Goal: Task Accomplishment & Management: Use online tool/utility

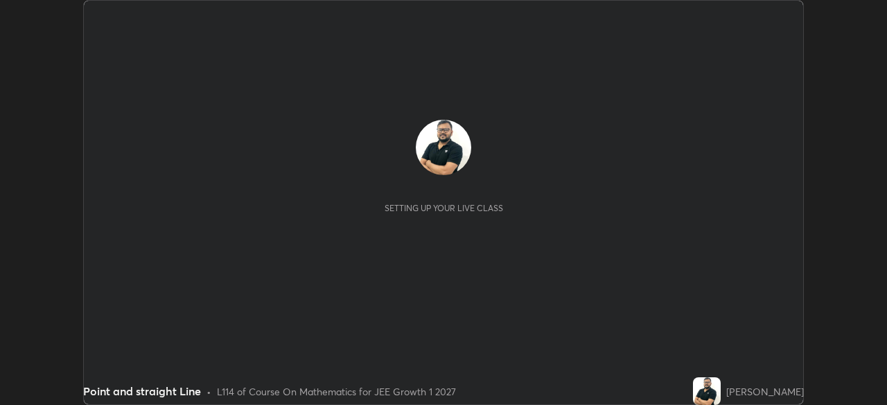
scroll to position [405, 886]
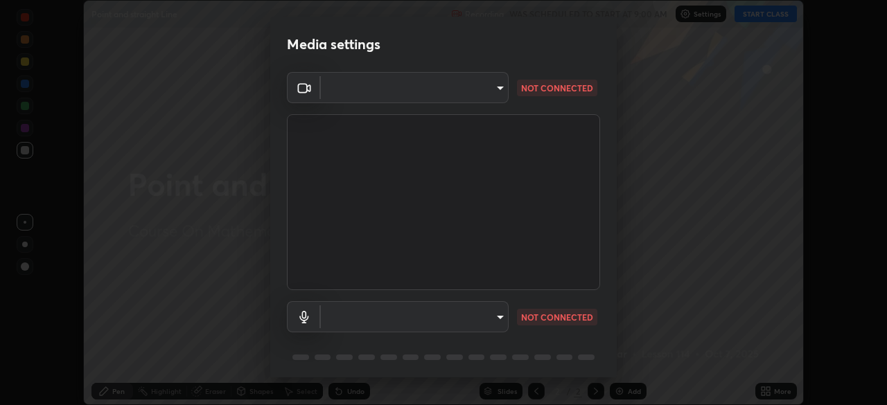
type input "a5a91be9a750efe7fbc997cb1209312c5cc87bcf4e01e7478b4a4ff081da6c32"
type input "communications"
click at [487, 90] on body "Erase all Point and straight Line Recording WAS SCHEDULED TO START AT 9:00 AM S…" at bounding box center [443, 202] width 887 height 405
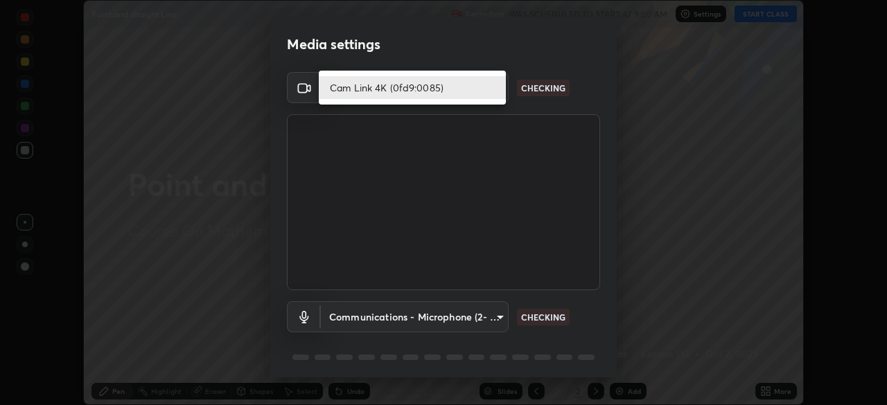
click at [481, 87] on li "Cam Link 4K (0fd9:0085)" at bounding box center [412, 87] width 187 height 23
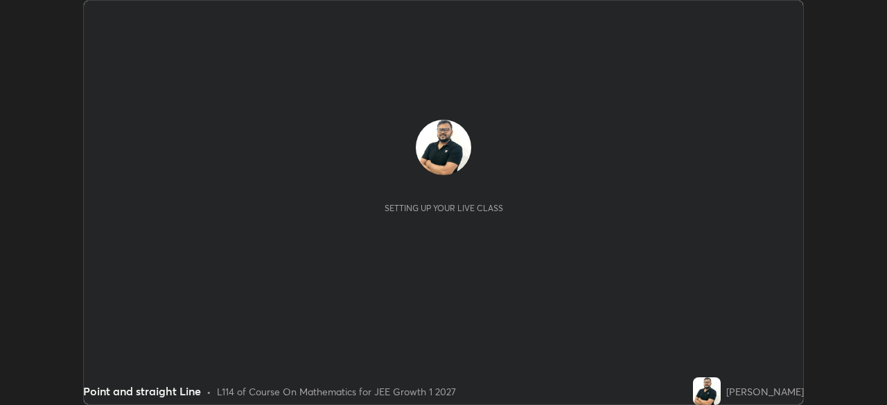
scroll to position [405, 886]
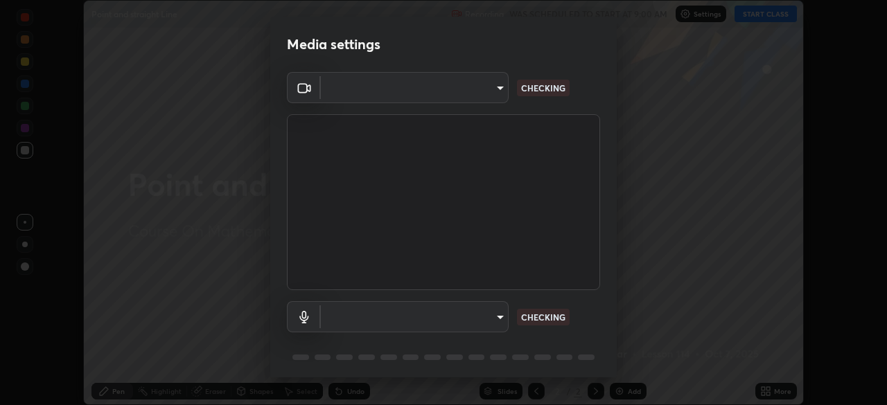
type input "a5a91be9a750efe7fbc997cb1209312c5cc87bcf4e01e7478b4a4ff081da6c32"
type input "communications"
click at [493, 90] on body "Erase all Point and straight Line Recording WAS SCHEDULED TO START AT 9:00 AM S…" at bounding box center [443, 202] width 887 height 405
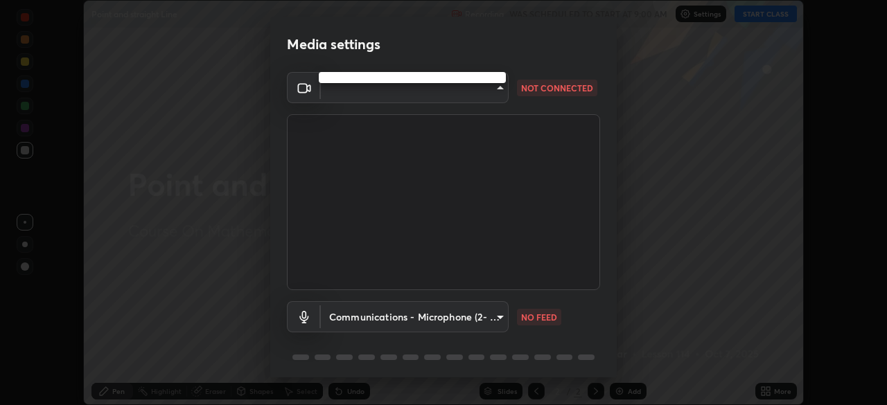
click at [499, 95] on div at bounding box center [443, 202] width 887 height 405
click at [499, 95] on body "Erase all Point and straight Line Recording WAS SCHEDULED TO START AT 9:00 AM S…" at bounding box center [443, 202] width 887 height 405
click at [866, 337] on div at bounding box center [443, 202] width 887 height 405
click at [498, 92] on body "Erase all Point and straight Line Recording WAS SCHEDULED TO START AT 9:00 AM S…" at bounding box center [443, 202] width 887 height 405
click at [499, 95] on div at bounding box center [443, 202] width 887 height 405
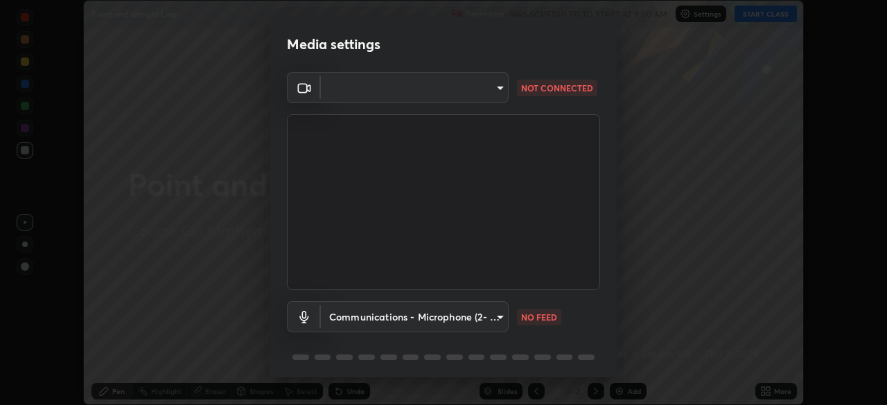
click at [504, 91] on body "Erase all Point and straight Line Recording WAS SCHEDULED TO START AT 9:00 AM S…" at bounding box center [443, 202] width 887 height 405
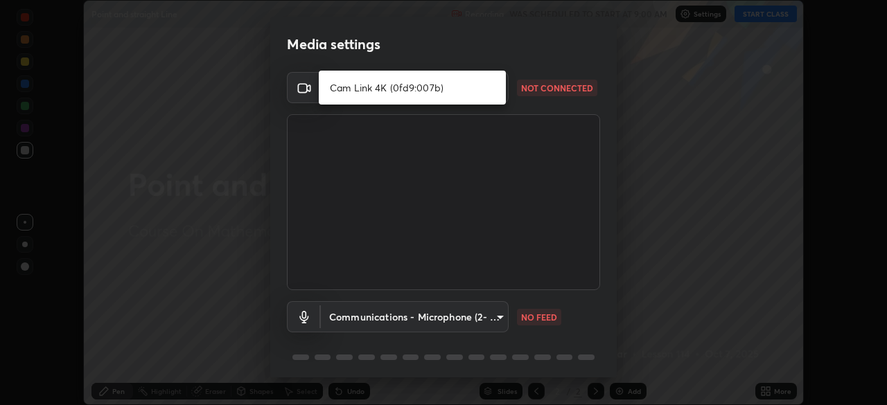
click at [469, 87] on li "Cam Link 4K (0fd9:007b)" at bounding box center [412, 87] width 187 height 23
type input "6a58b21e3886260455e3a8f5b68a010b8d66c957dea9152d99a69134fe1af4a5"
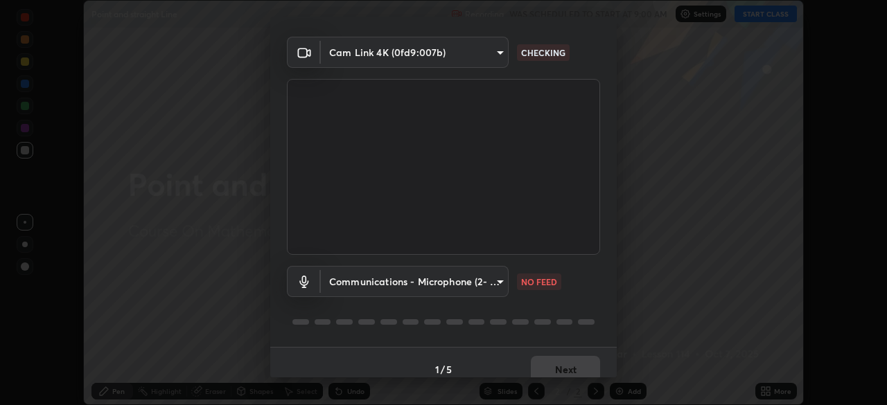
scroll to position [49, 0]
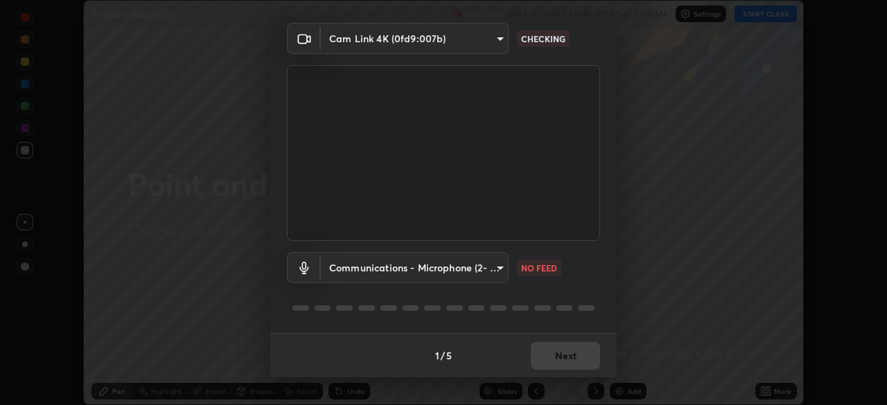
click at [497, 270] on body "Erase all Point and straight Line Recording WAS SCHEDULED TO START AT 9:00 AM S…" at bounding box center [443, 202] width 887 height 405
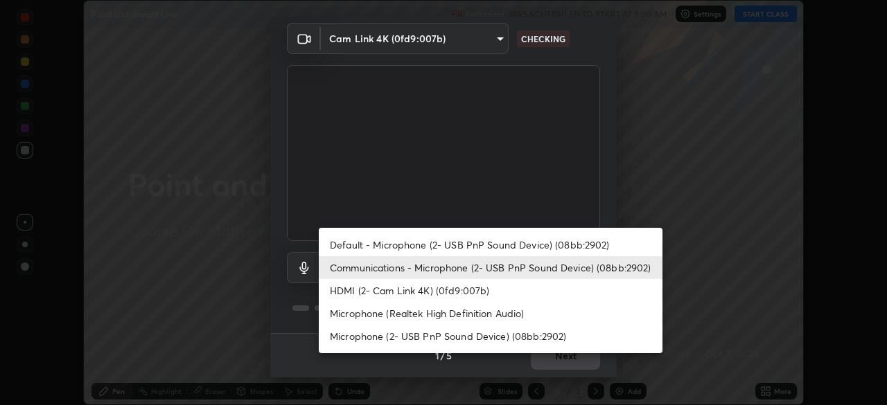
click at [549, 246] on li "Default - Microphone (2- USB PnP Sound Device) (08bb:2902)" at bounding box center [491, 244] width 344 height 23
type input "default"
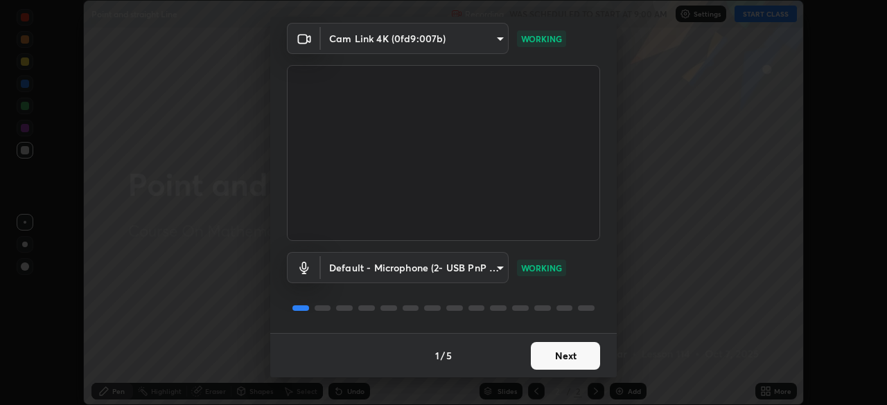
click at [578, 358] on button "Next" at bounding box center [565, 356] width 69 height 28
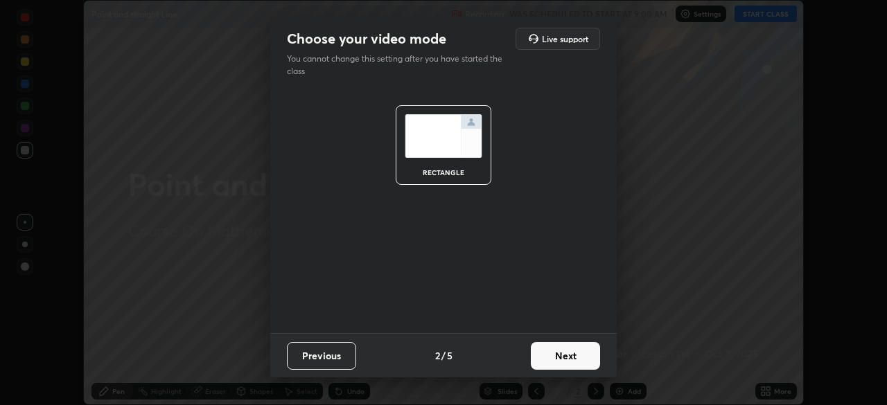
scroll to position [0, 0]
click at [578, 358] on button "Next" at bounding box center [565, 356] width 69 height 28
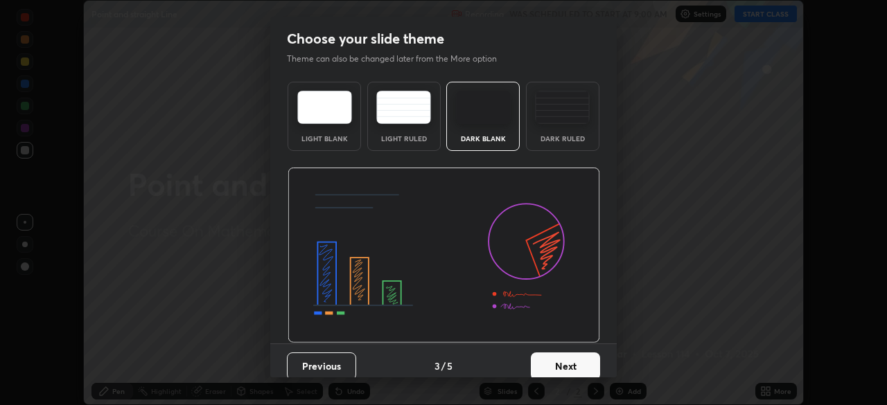
click at [581, 361] on button "Next" at bounding box center [565, 367] width 69 height 28
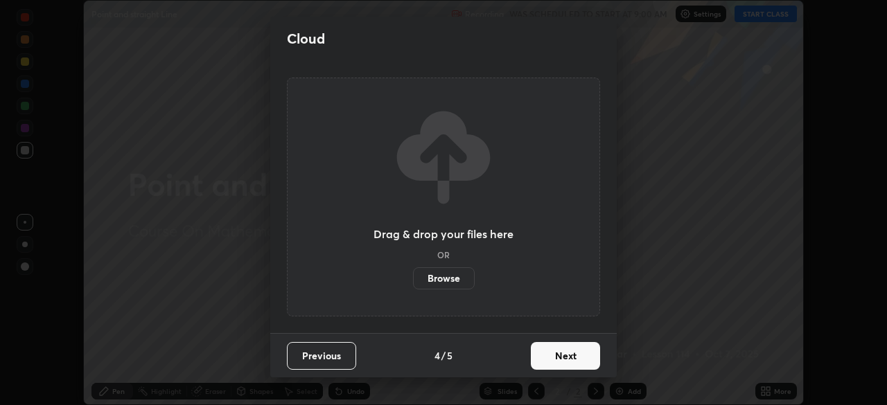
click at [581, 361] on button "Next" at bounding box center [565, 356] width 69 height 28
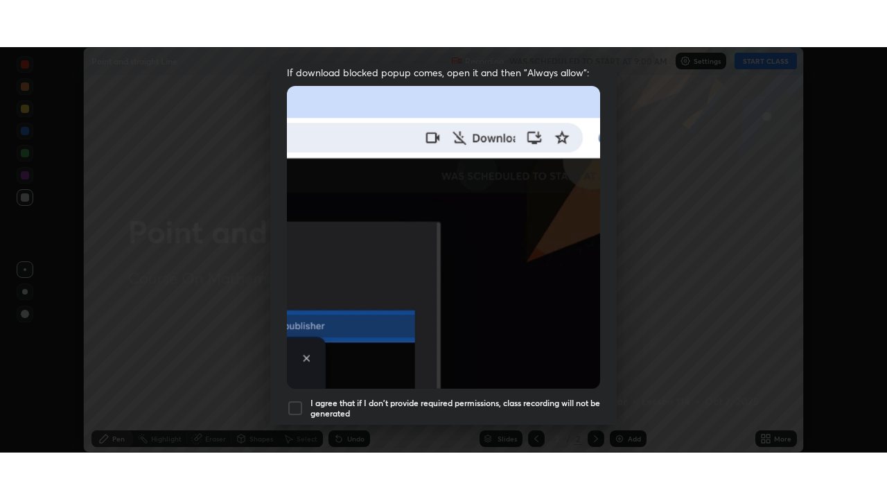
scroll to position [332, 0]
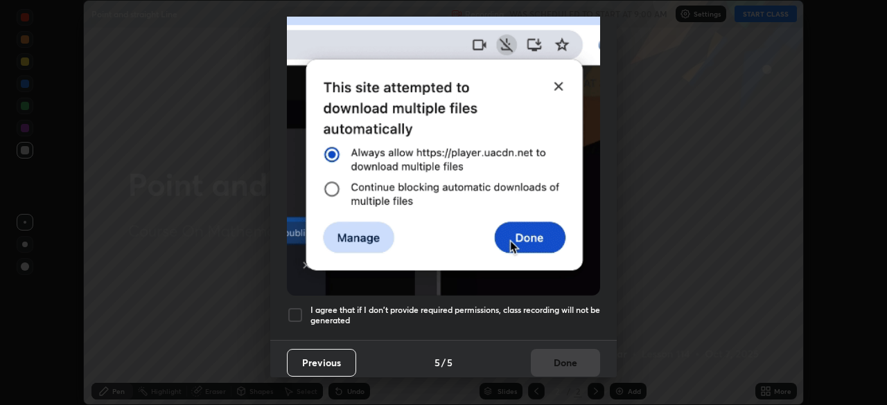
click at [295, 308] on div at bounding box center [295, 315] width 17 height 17
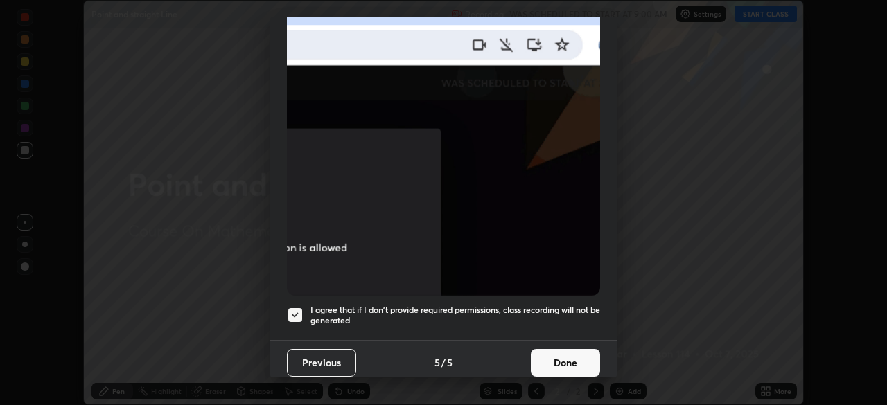
click at [561, 357] on button "Done" at bounding box center [565, 363] width 69 height 28
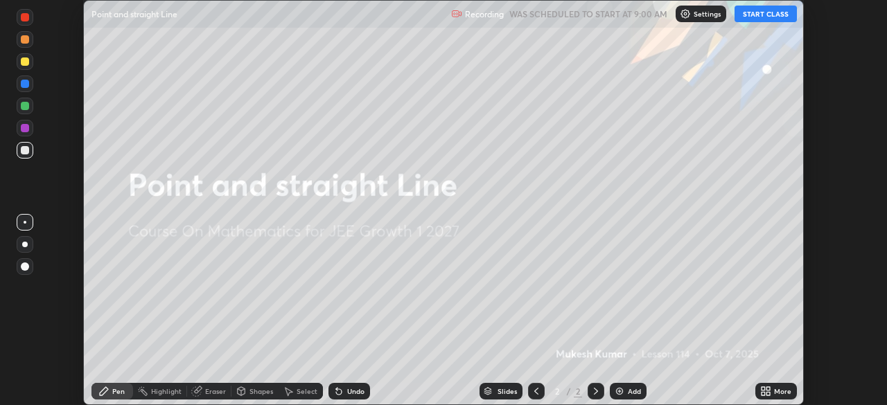
click at [761, 19] on button "START CLASS" at bounding box center [765, 14] width 62 height 17
click at [781, 391] on div "More" at bounding box center [782, 391] width 17 height 7
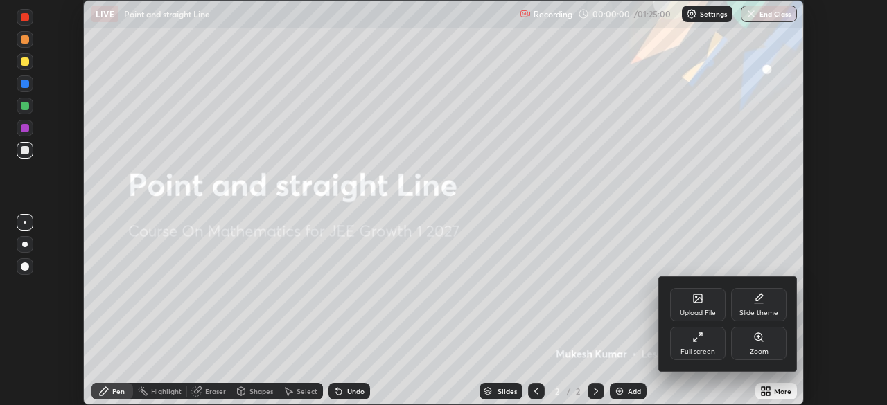
click at [698, 346] on div "Full screen" at bounding box center [697, 343] width 55 height 33
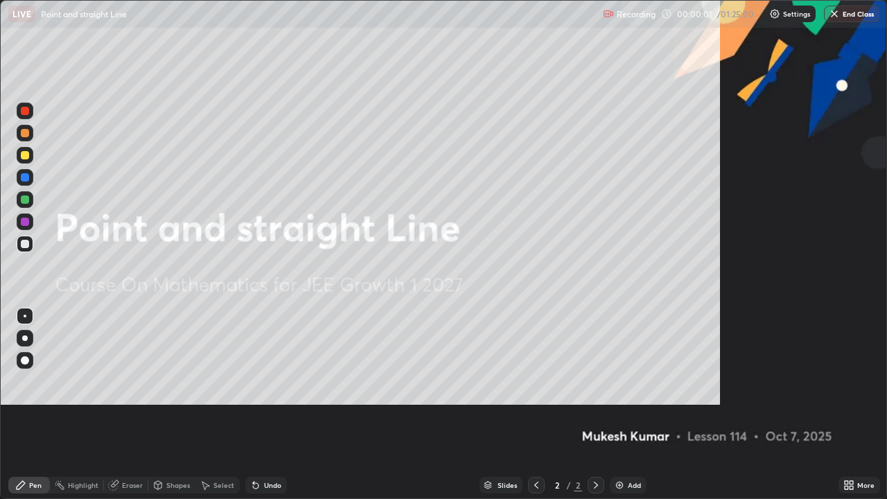
scroll to position [499, 887]
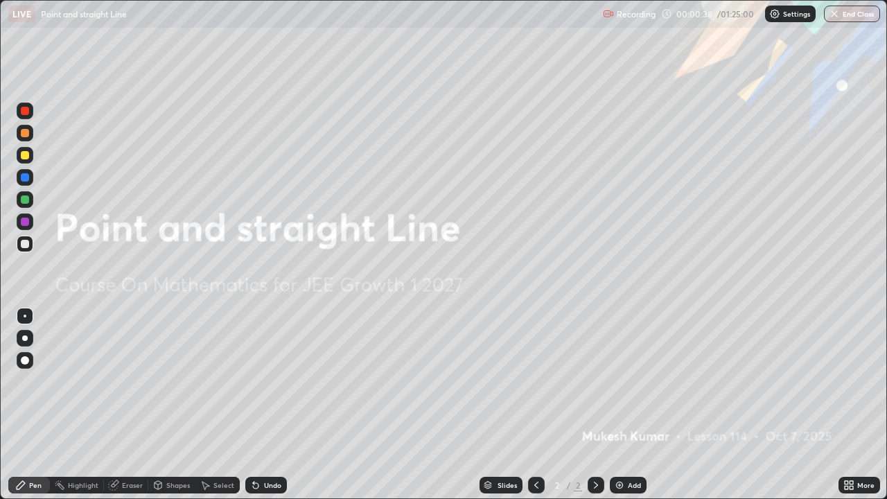
click at [630, 405] on div "Add" at bounding box center [634, 484] width 13 height 7
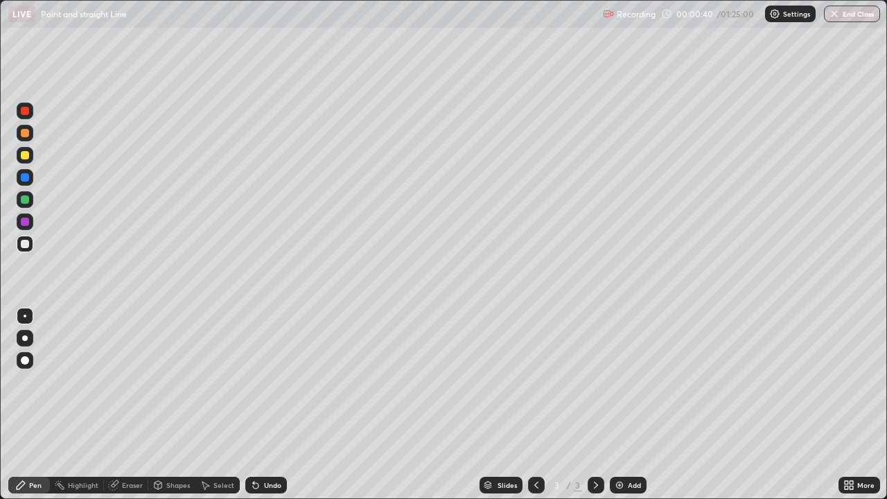
click at [24, 110] on div at bounding box center [25, 111] width 8 height 8
click at [25, 198] on div at bounding box center [25, 199] width 8 height 8
click at [30, 242] on div at bounding box center [25, 244] width 17 height 17
click at [273, 405] on div "Undo" at bounding box center [266, 485] width 42 height 17
click at [272, 405] on div "Undo" at bounding box center [272, 484] width 17 height 7
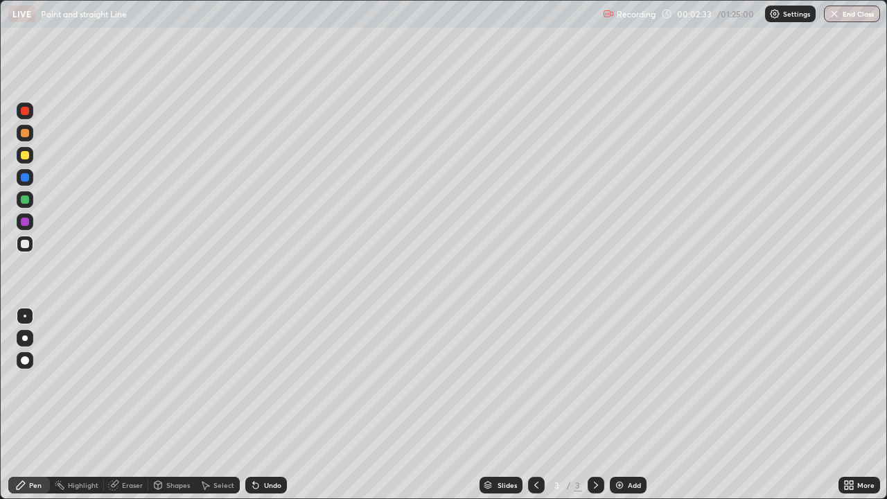
click at [272, 405] on div "Undo" at bounding box center [272, 484] width 17 height 7
click at [274, 405] on div "Undo" at bounding box center [272, 484] width 17 height 7
click at [28, 155] on div at bounding box center [25, 155] width 8 height 8
click at [624, 405] on div "Add" at bounding box center [628, 485] width 37 height 17
click at [26, 197] on div at bounding box center [25, 199] width 8 height 8
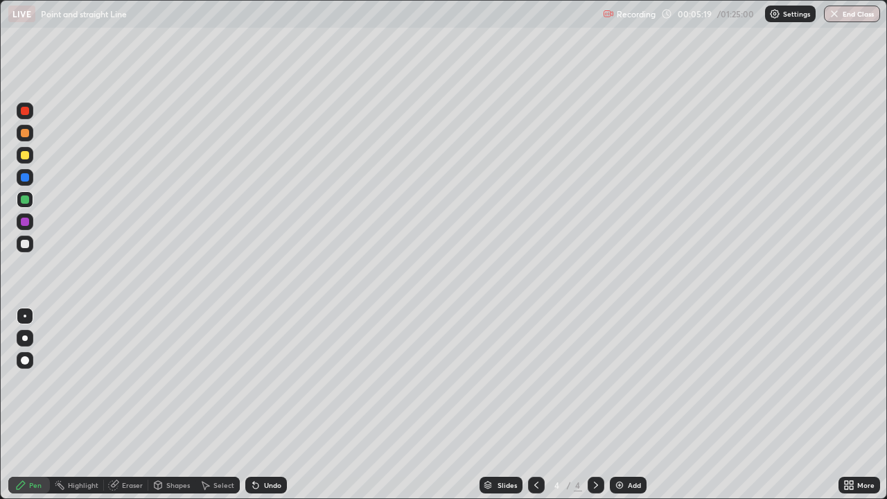
click at [28, 245] on div at bounding box center [25, 244] width 8 height 8
click at [535, 405] on icon at bounding box center [536, 484] width 11 height 11
click at [596, 405] on icon at bounding box center [596, 484] width 4 height 7
click at [535, 405] on icon at bounding box center [536, 484] width 4 height 7
click at [599, 405] on icon at bounding box center [595, 484] width 11 height 11
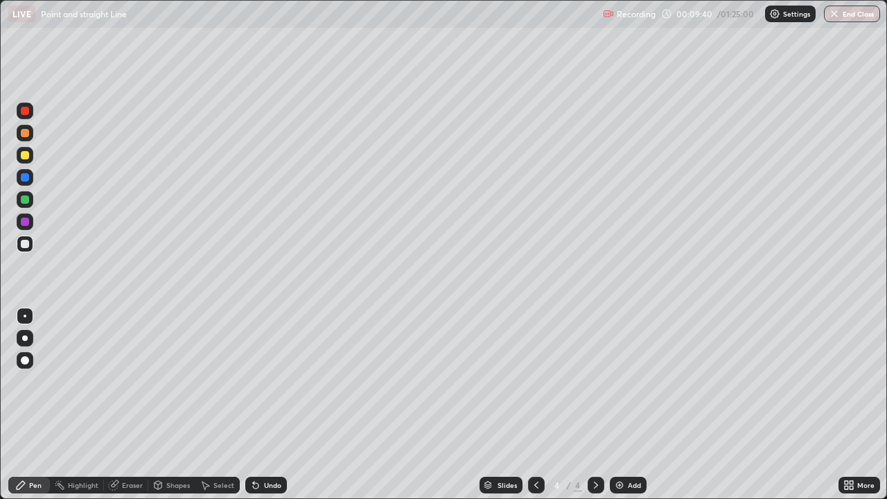
click at [635, 405] on div "Add" at bounding box center [634, 484] width 13 height 7
click at [26, 114] on div at bounding box center [25, 111] width 8 height 8
click at [26, 159] on div at bounding box center [25, 155] width 8 height 8
click at [26, 244] on div at bounding box center [25, 244] width 8 height 8
click at [26, 198] on div at bounding box center [25, 199] width 8 height 8
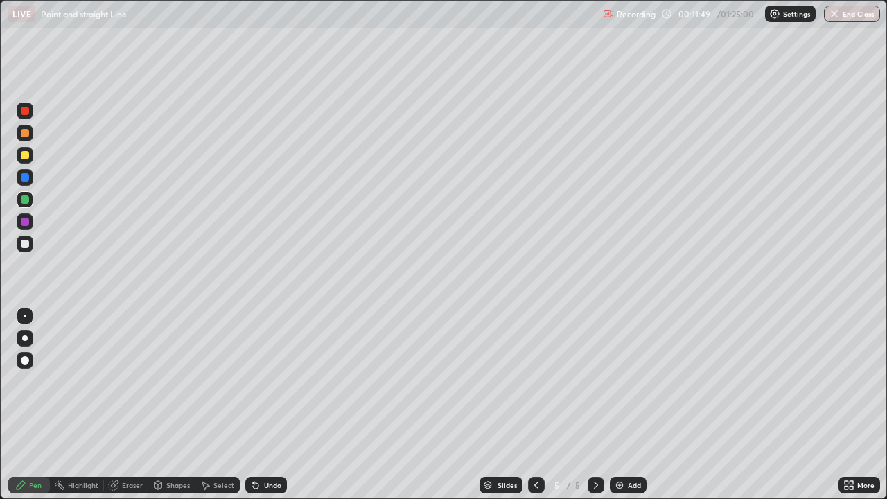
click at [30, 244] on div at bounding box center [25, 244] width 17 height 17
click at [130, 405] on div "Eraser" at bounding box center [132, 484] width 21 height 7
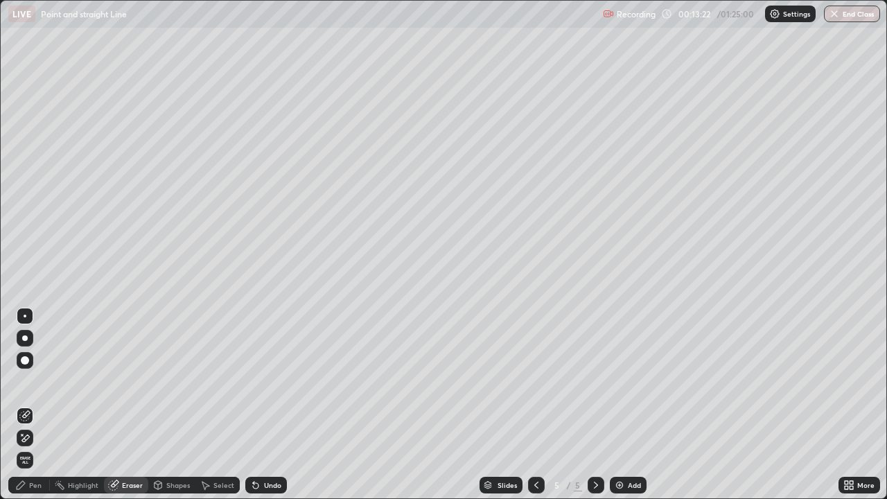
click at [38, 405] on div "Pen" at bounding box center [35, 484] width 12 height 7
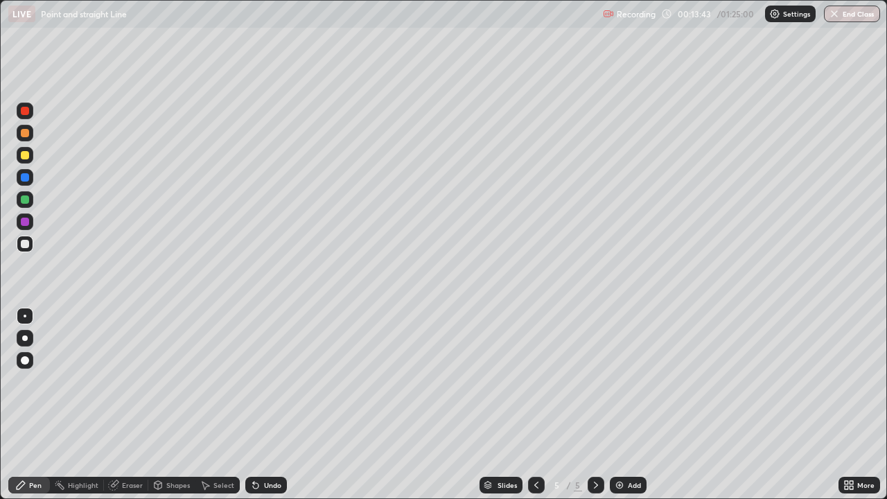
click at [264, 405] on div "Undo" at bounding box center [272, 484] width 17 height 7
click at [256, 405] on div "Undo" at bounding box center [266, 485] width 42 height 17
click at [628, 405] on div "Add" at bounding box center [634, 484] width 13 height 7
click at [28, 109] on div at bounding box center [25, 111] width 8 height 8
click at [27, 154] on div at bounding box center [25, 155] width 8 height 8
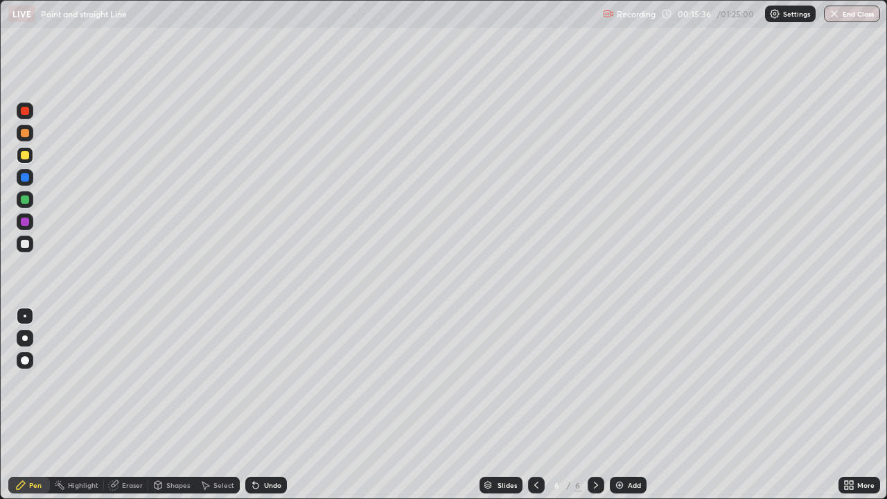
click at [32, 240] on div at bounding box center [25, 244] width 17 height 17
click at [26, 112] on div at bounding box center [25, 111] width 8 height 8
click at [28, 242] on div at bounding box center [25, 244] width 8 height 8
click at [535, 405] on icon at bounding box center [536, 484] width 11 height 11
click at [596, 405] on icon at bounding box center [595, 484] width 11 height 11
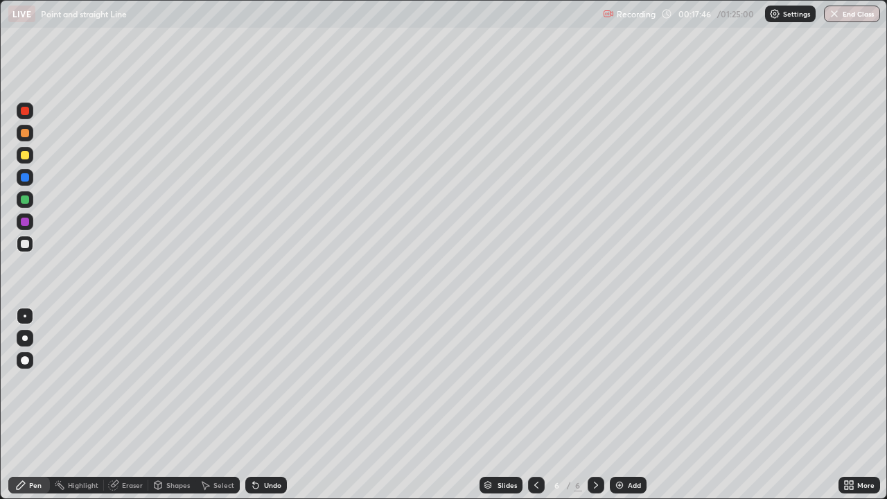
click at [594, 405] on icon at bounding box center [595, 484] width 11 height 11
click at [622, 405] on img at bounding box center [619, 484] width 11 height 11
click at [265, 405] on div "Undo" at bounding box center [272, 484] width 17 height 7
click at [267, 405] on div "Undo" at bounding box center [272, 484] width 17 height 7
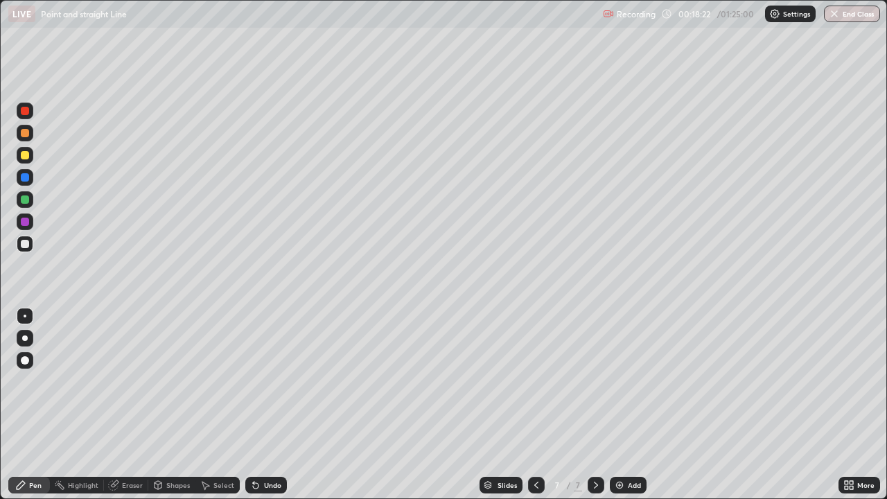
click at [276, 405] on div "Undo" at bounding box center [272, 484] width 17 height 7
click at [279, 405] on div "Undo" at bounding box center [266, 485] width 42 height 17
click at [26, 196] on div at bounding box center [25, 199] width 8 height 8
click at [28, 241] on div at bounding box center [25, 244] width 8 height 8
click at [535, 405] on icon at bounding box center [536, 484] width 11 height 11
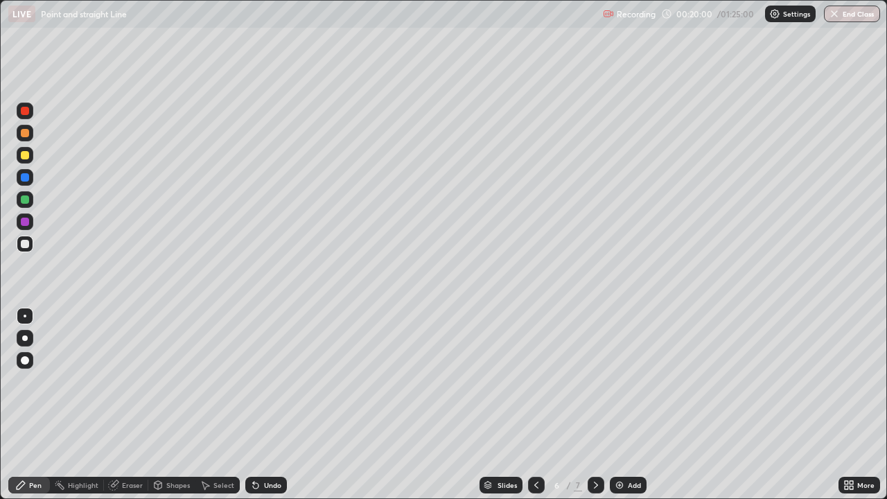
click at [533, 405] on icon at bounding box center [536, 484] width 11 height 11
click at [594, 405] on icon at bounding box center [595, 484] width 11 height 11
click at [262, 405] on div "Undo" at bounding box center [266, 485] width 42 height 17
click at [267, 405] on div "Undo" at bounding box center [272, 484] width 17 height 7
click at [601, 405] on div at bounding box center [595, 485] width 17 height 17
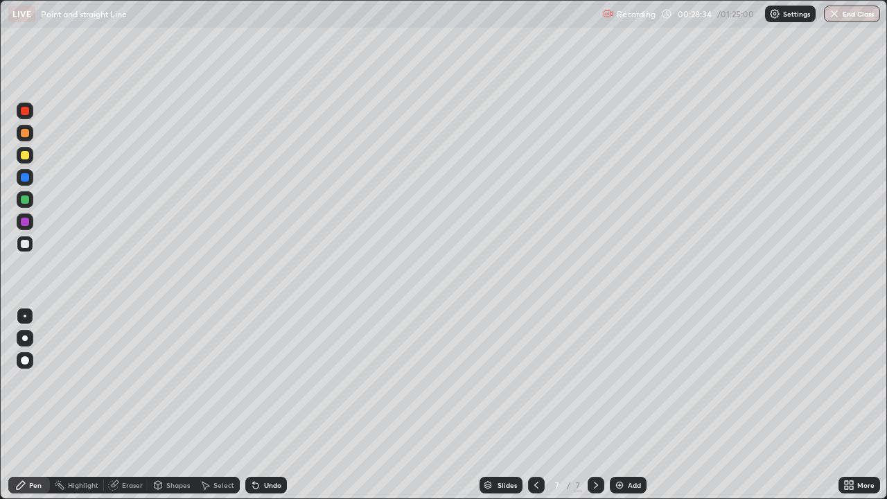
click at [26, 200] on div at bounding box center [25, 199] width 8 height 8
click at [31, 245] on div at bounding box center [25, 244] width 17 height 17
click at [595, 405] on icon at bounding box center [596, 484] width 4 height 7
click at [628, 405] on div "Add" at bounding box center [634, 484] width 13 height 7
click at [26, 113] on div at bounding box center [25, 111] width 8 height 8
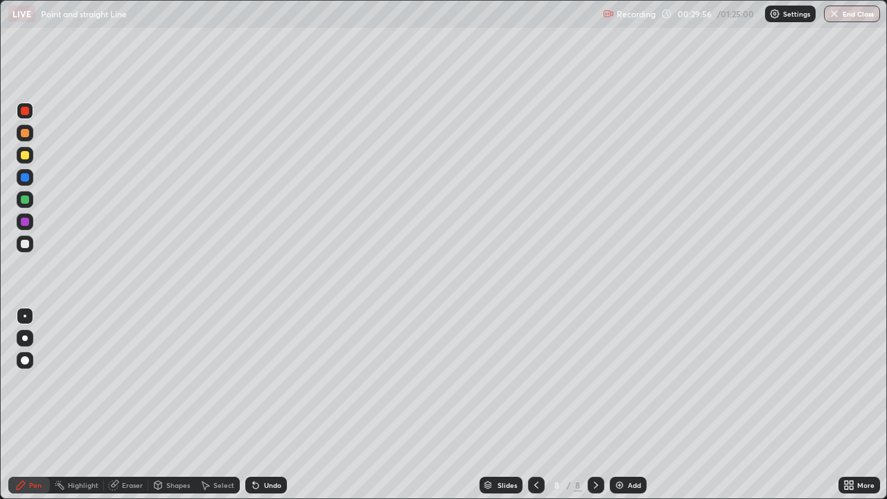
click at [30, 244] on div at bounding box center [25, 244] width 17 height 17
click at [26, 179] on div at bounding box center [25, 177] width 8 height 8
click at [28, 199] on div at bounding box center [25, 199] width 8 height 8
click at [27, 244] on div at bounding box center [25, 244] width 8 height 8
click at [535, 405] on icon at bounding box center [536, 484] width 11 height 11
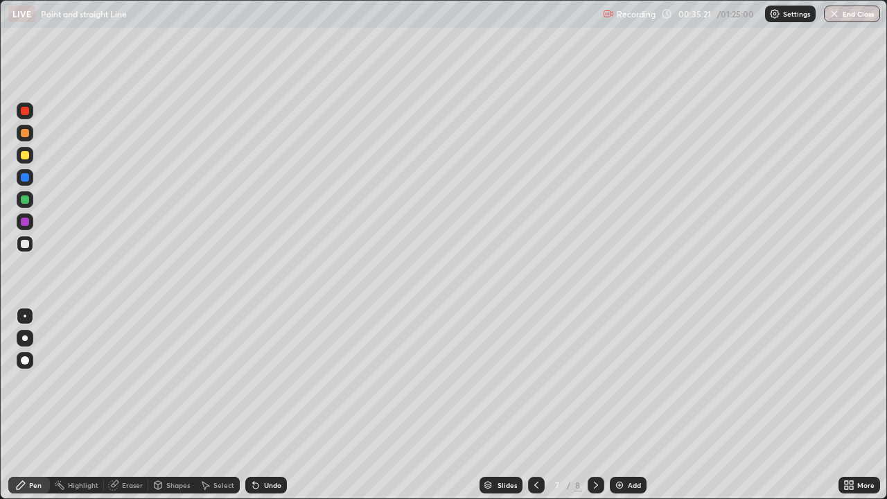
click at [130, 405] on div "Eraser" at bounding box center [132, 484] width 21 height 7
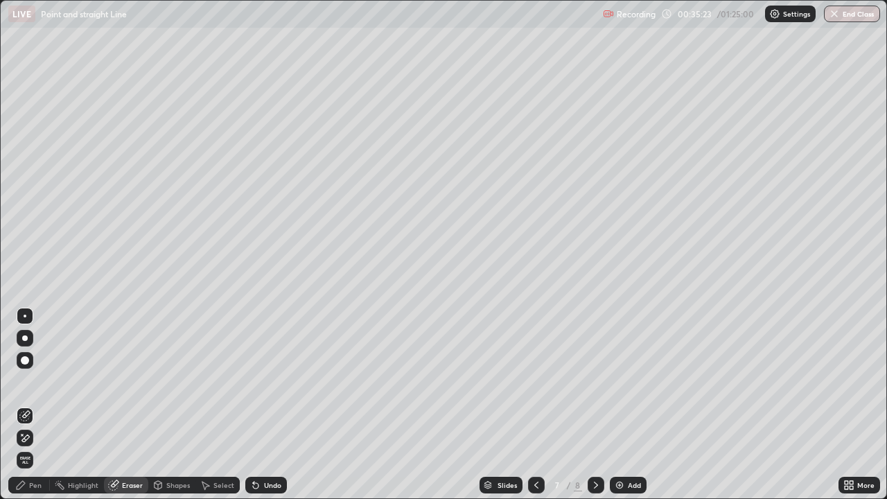
click at [35, 405] on div "Pen" at bounding box center [35, 484] width 12 height 7
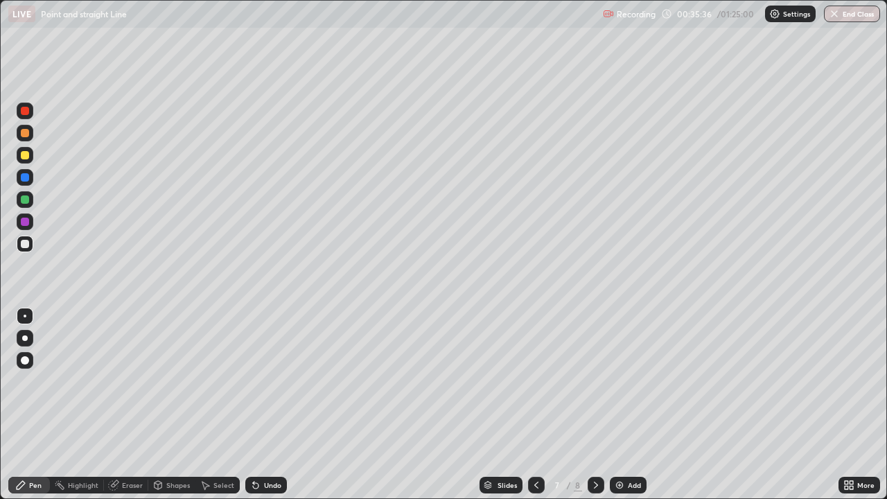
click at [594, 405] on icon at bounding box center [596, 484] width 4 height 7
click at [593, 405] on icon at bounding box center [595, 484] width 11 height 11
click at [628, 405] on div "Add" at bounding box center [634, 484] width 13 height 7
click at [24, 113] on div at bounding box center [25, 111] width 8 height 8
click at [28, 154] on div at bounding box center [25, 155] width 8 height 8
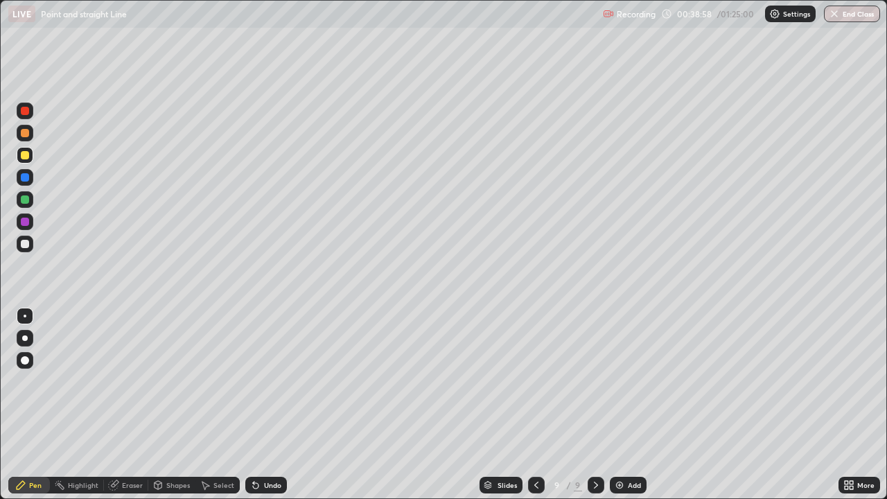
click at [26, 242] on div at bounding box center [25, 244] width 8 height 8
click at [30, 198] on div at bounding box center [25, 199] width 17 height 17
click at [27, 245] on div at bounding box center [25, 244] width 8 height 8
click at [25, 198] on div at bounding box center [25, 199] width 8 height 8
click at [26, 244] on div at bounding box center [25, 244] width 8 height 8
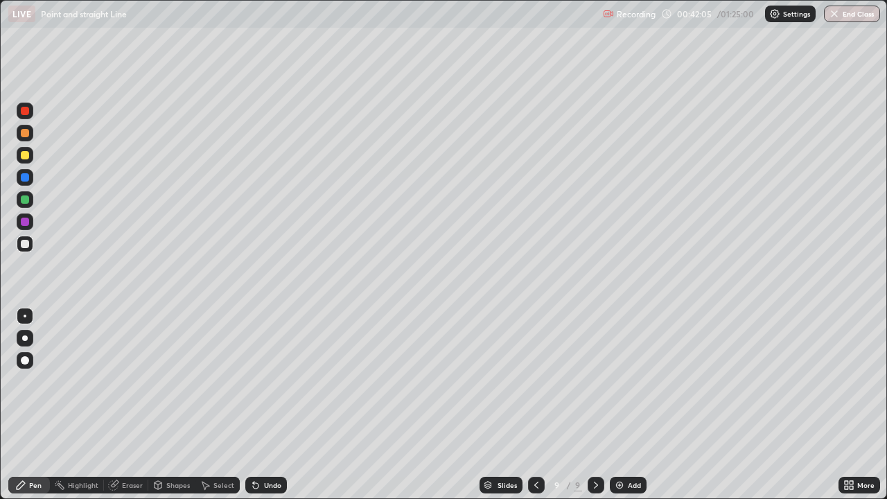
click at [26, 200] on div at bounding box center [25, 199] width 8 height 8
click at [625, 405] on div "Add" at bounding box center [628, 485] width 37 height 17
click at [24, 109] on div at bounding box center [25, 111] width 8 height 8
click at [26, 154] on div at bounding box center [25, 155] width 8 height 8
click at [26, 178] on div at bounding box center [25, 177] width 8 height 8
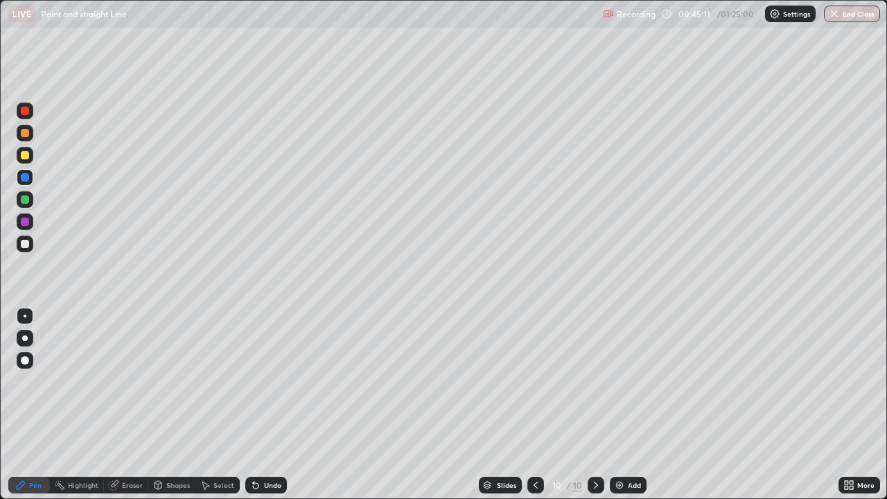
click at [30, 245] on div at bounding box center [25, 244] width 17 height 17
click at [26, 198] on div at bounding box center [25, 199] width 8 height 8
click at [221, 405] on div "Select" at bounding box center [223, 484] width 21 height 7
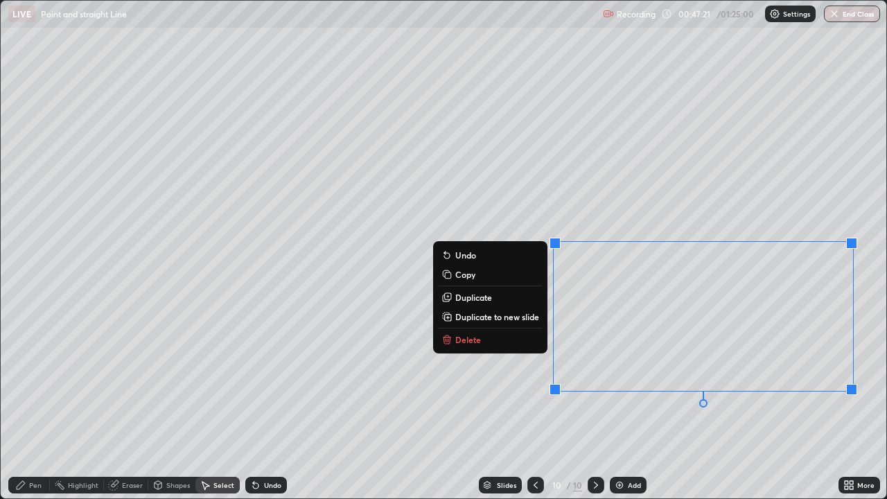
click at [35, 405] on div "Pen" at bounding box center [35, 484] width 12 height 7
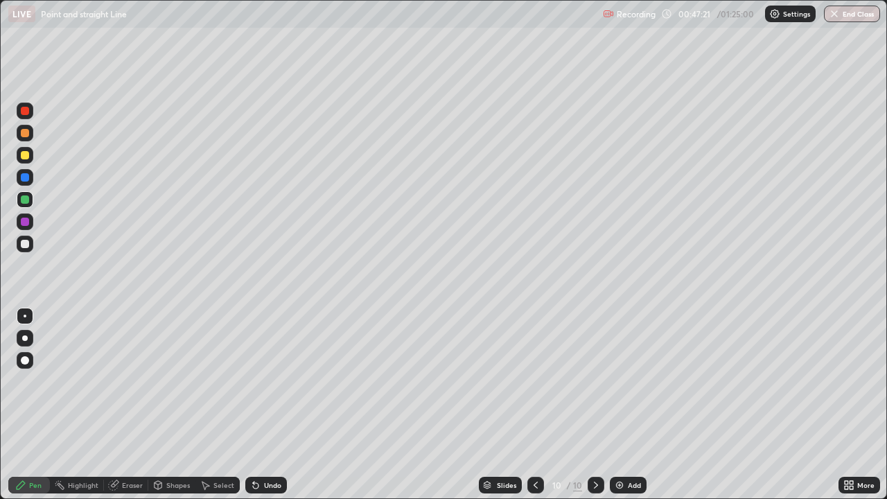
click at [125, 405] on div "Eraser" at bounding box center [132, 484] width 21 height 7
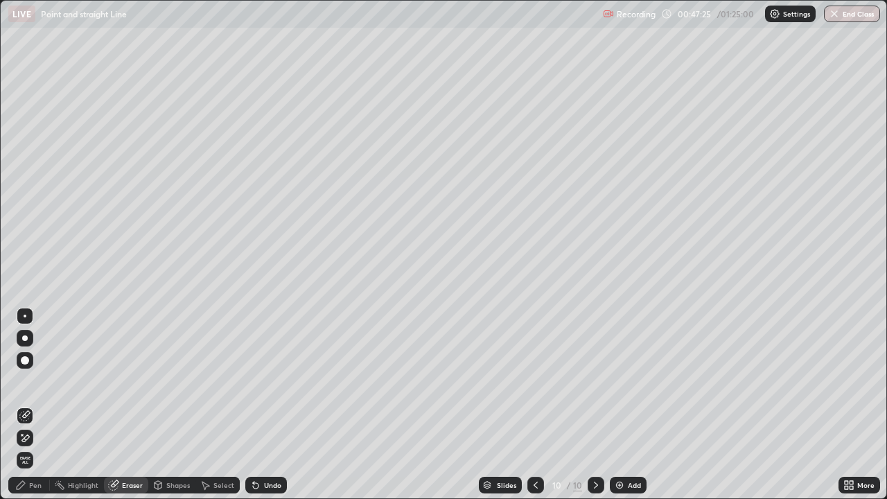
click at [33, 405] on div "Pen" at bounding box center [35, 484] width 12 height 7
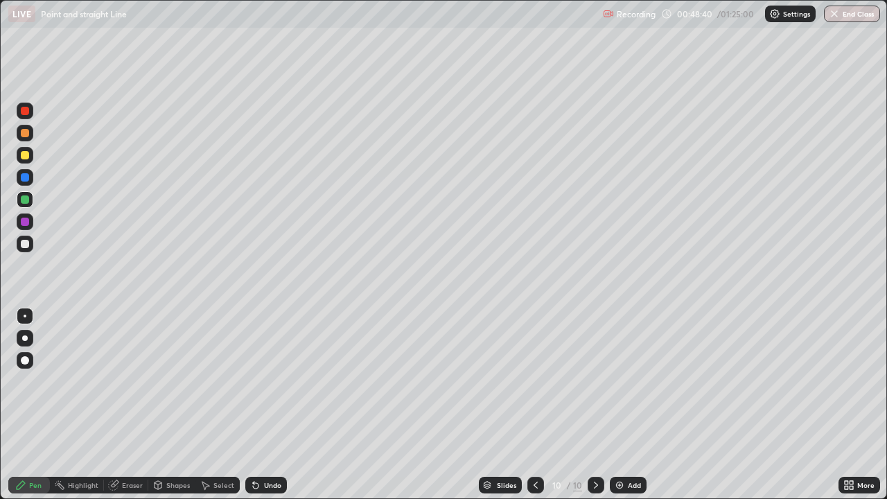
click at [594, 405] on icon at bounding box center [595, 484] width 11 height 11
click at [628, 405] on div "Add" at bounding box center [634, 484] width 13 height 7
click at [32, 240] on div at bounding box center [25, 244] width 17 height 17
click at [269, 405] on div "Undo" at bounding box center [272, 484] width 17 height 7
click at [536, 405] on icon at bounding box center [536, 484] width 11 height 11
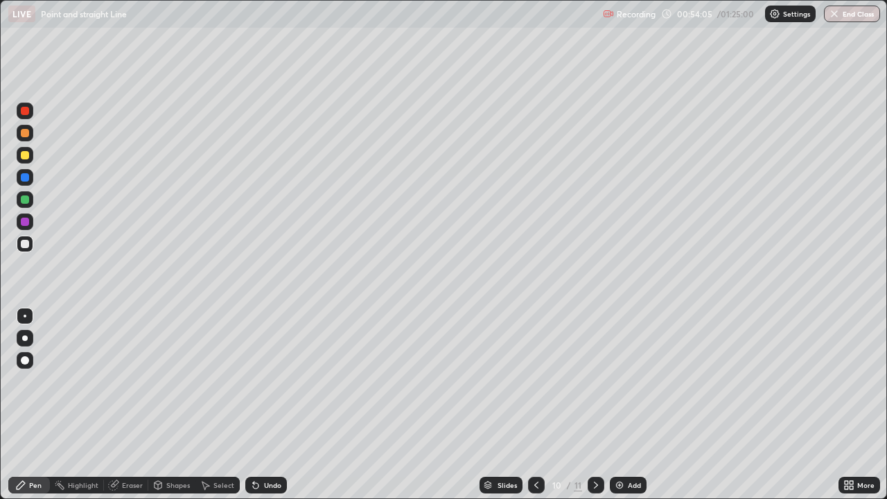
click at [593, 405] on icon at bounding box center [595, 484] width 11 height 11
click at [624, 405] on div "Add" at bounding box center [628, 485] width 37 height 17
click at [26, 110] on div at bounding box center [25, 111] width 8 height 8
click at [26, 154] on div at bounding box center [25, 155] width 8 height 8
click at [266, 405] on div "Undo" at bounding box center [272, 484] width 17 height 7
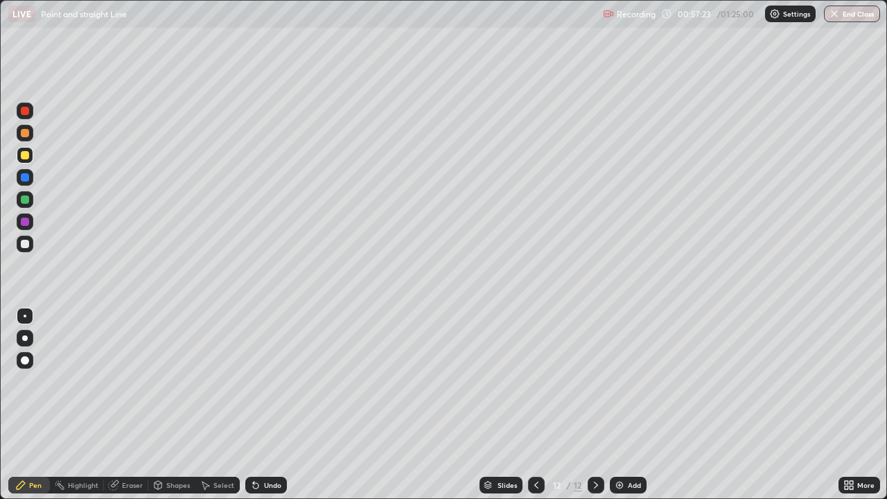
click at [267, 405] on div "Undo" at bounding box center [272, 484] width 17 height 7
click at [268, 405] on div "Undo" at bounding box center [272, 484] width 17 height 7
click at [26, 200] on div at bounding box center [25, 199] width 8 height 8
click at [30, 243] on div at bounding box center [25, 244] width 17 height 17
click at [621, 405] on img at bounding box center [619, 484] width 11 height 11
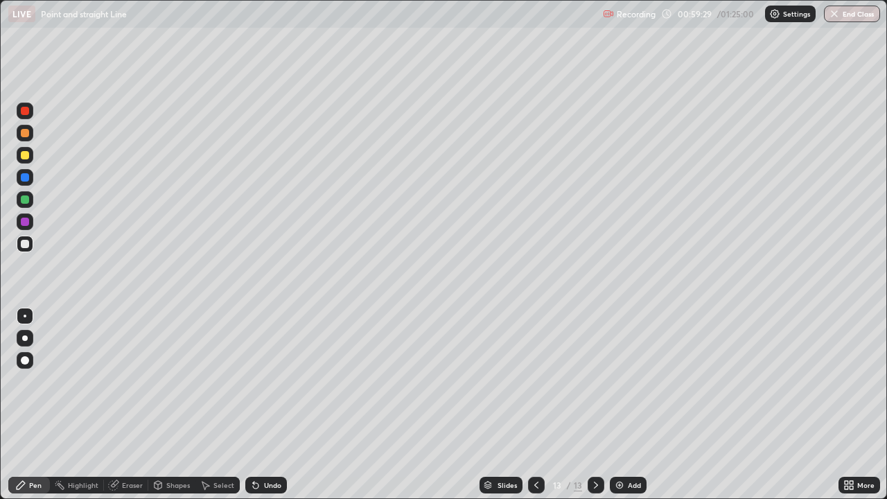
click at [30, 200] on div at bounding box center [25, 199] width 17 height 17
click at [535, 405] on icon at bounding box center [536, 484] width 11 height 11
click at [594, 405] on icon at bounding box center [595, 484] width 11 height 11
click at [26, 158] on div at bounding box center [25, 155] width 8 height 8
click at [26, 177] on div at bounding box center [25, 177] width 8 height 8
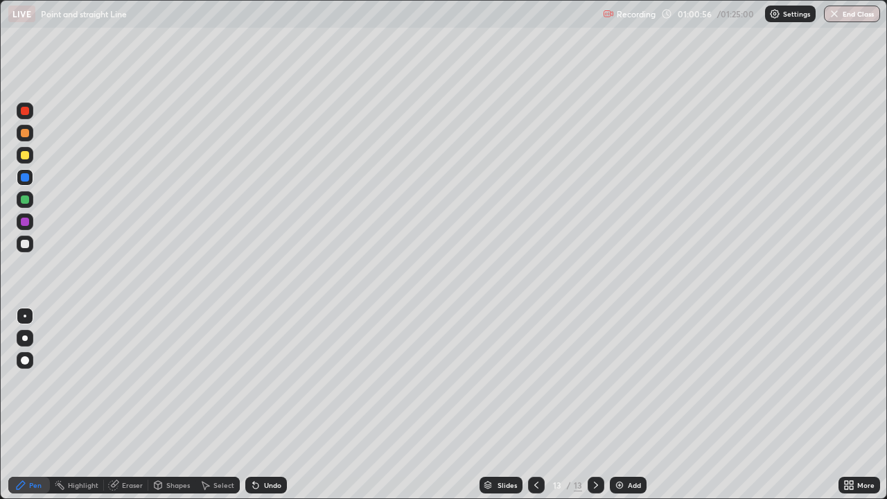
click at [131, 405] on div "Eraser" at bounding box center [132, 484] width 21 height 7
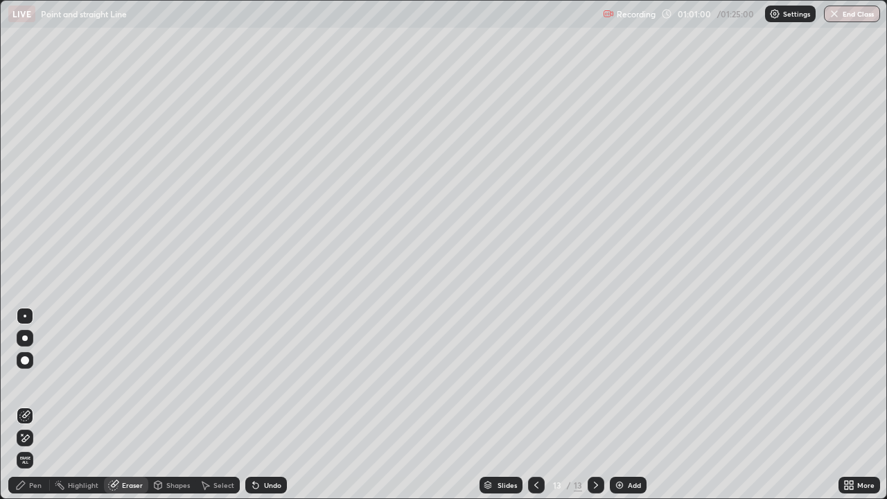
click at [39, 405] on div "Pen" at bounding box center [35, 484] width 12 height 7
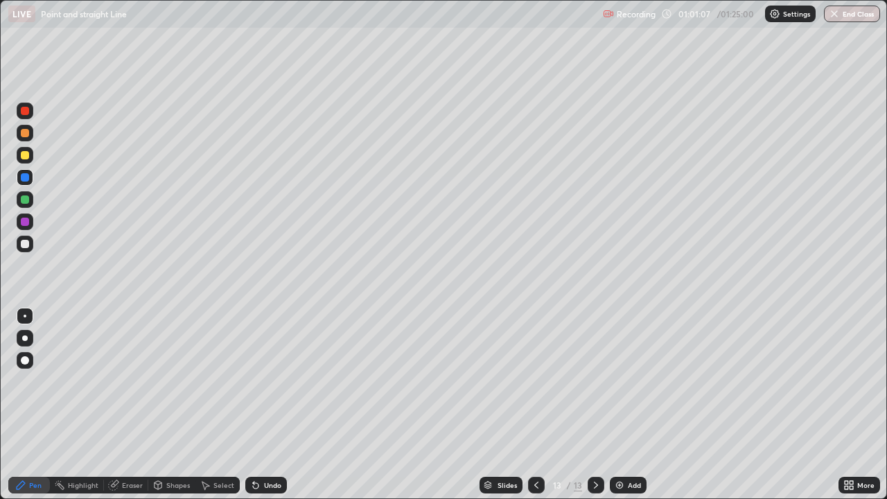
click at [537, 405] on icon at bounding box center [536, 484] width 11 height 11
click at [594, 405] on icon at bounding box center [595, 484] width 11 height 11
click at [626, 405] on div "Add" at bounding box center [628, 485] width 37 height 17
click at [535, 405] on icon at bounding box center [536, 484] width 11 height 11
click at [594, 405] on icon at bounding box center [595, 484] width 11 height 11
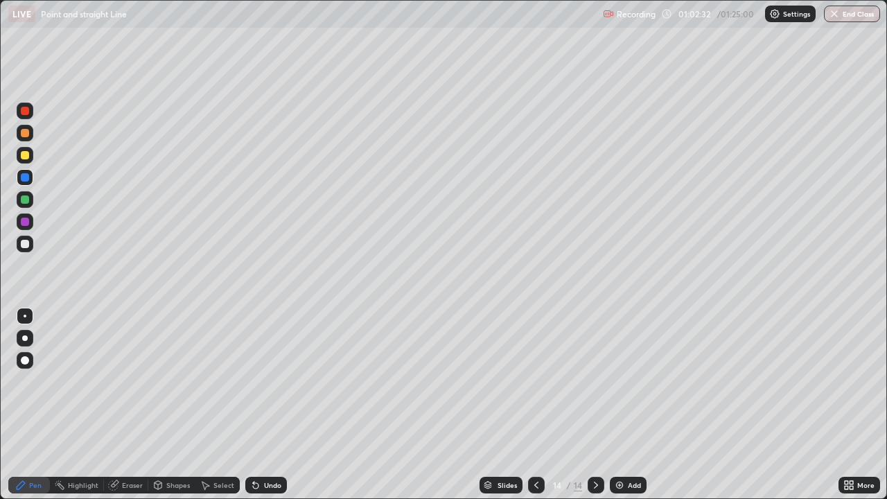
click at [27, 200] on div at bounding box center [25, 199] width 8 height 8
click at [264, 405] on div "Undo" at bounding box center [272, 484] width 17 height 7
click at [265, 405] on div "Undo" at bounding box center [272, 484] width 17 height 7
click at [535, 405] on icon at bounding box center [536, 484] width 11 height 11
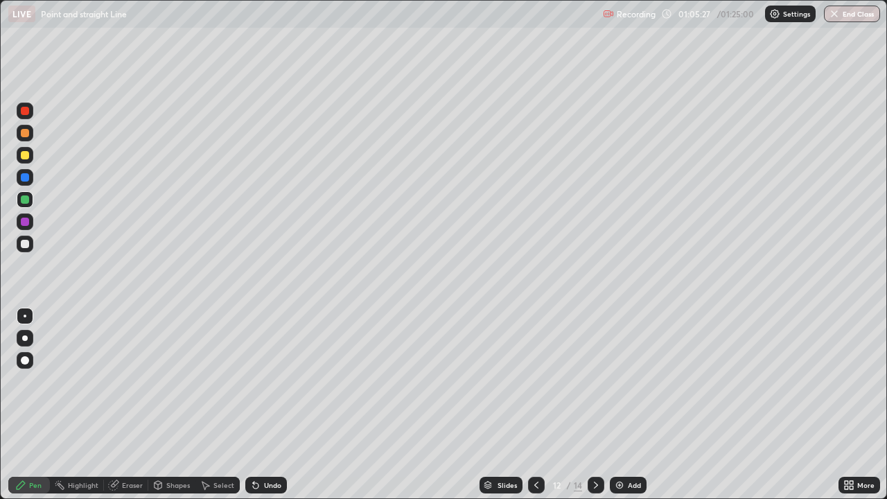
click at [26, 244] on div at bounding box center [25, 244] width 8 height 8
click at [594, 405] on icon at bounding box center [595, 484] width 11 height 11
click at [596, 405] on icon at bounding box center [595, 484] width 11 height 11
click at [33, 246] on div at bounding box center [25, 244] width 17 height 17
click at [272, 405] on div "Undo" at bounding box center [272, 484] width 17 height 7
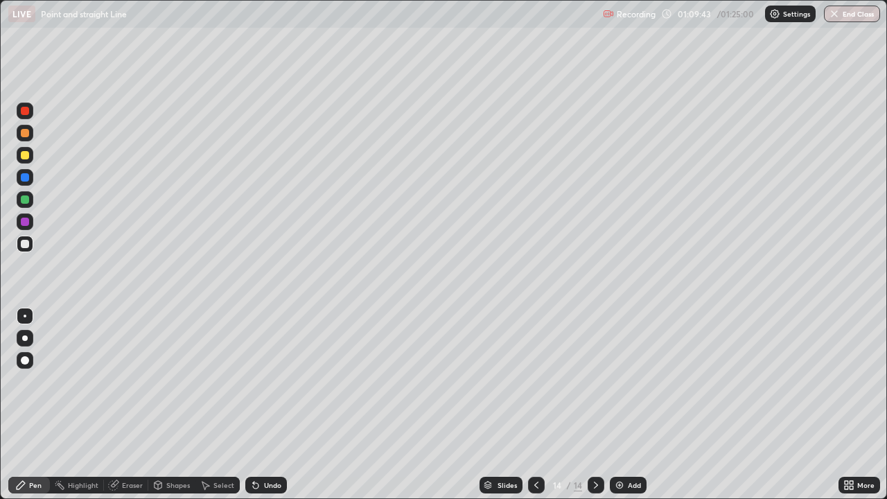
click at [26, 157] on div at bounding box center [25, 155] width 8 height 8
click at [26, 201] on div at bounding box center [25, 199] width 8 height 8
click at [594, 405] on icon at bounding box center [595, 484] width 11 height 11
click at [628, 405] on div "Add" at bounding box center [634, 484] width 13 height 7
click at [266, 405] on div "Undo" at bounding box center [272, 484] width 17 height 7
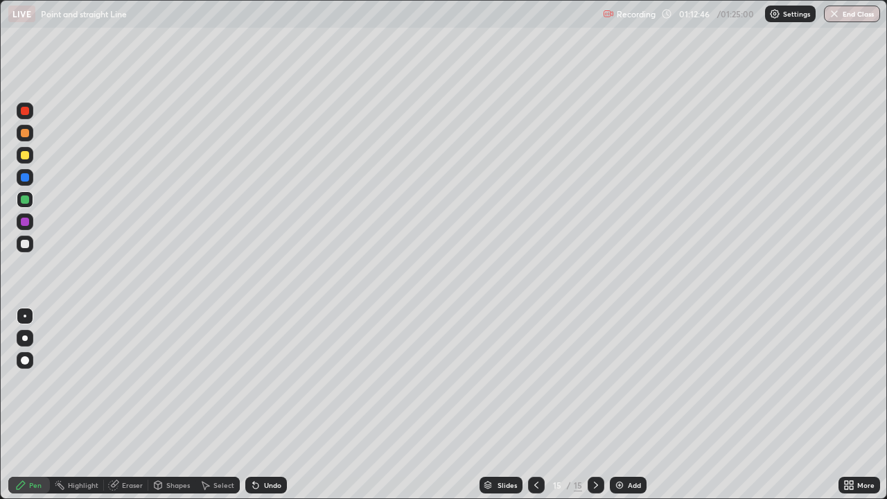
click at [271, 405] on div "Undo" at bounding box center [266, 485] width 42 height 17
click at [28, 241] on div at bounding box center [25, 244] width 8 height 8
click at [531, 405] on icon at bounding box center [536, 484] width 11 height 11
click at [594, 405] on icon at bounding box center [595, 484] width 11 height 11
click at [533, 405] on icon at bounding box center [536, 484] width 11 height 11
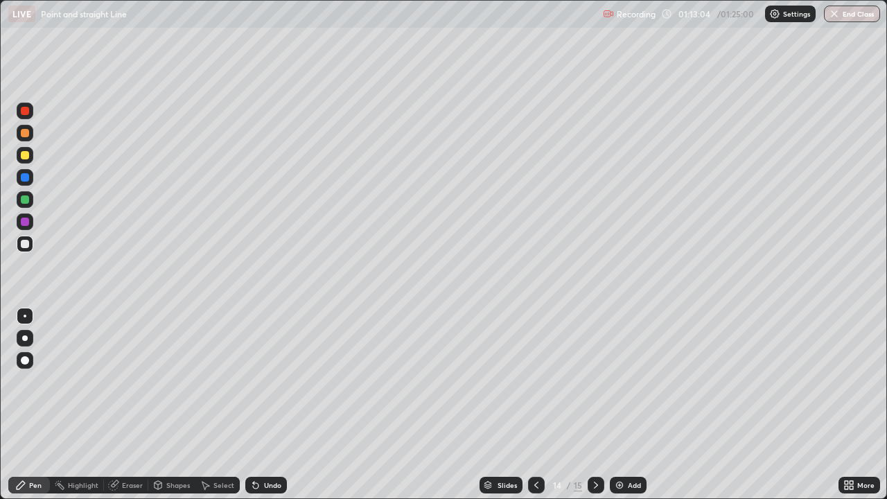
click at [594, 405] on icon at bounding box center [595, 484] width 11 height 11
click at [28, 179] on div at bounding box center [25, 177] width 8 height 8
click at [27, 154] on div at bounding box center [25, 155] width 8 height 8
click at [31, 242] on div at bounding box center [25, 244] width 17 height 17
click at [130, 405] on div "Eraser" at bounding box center [132, 484] width 21 height 7
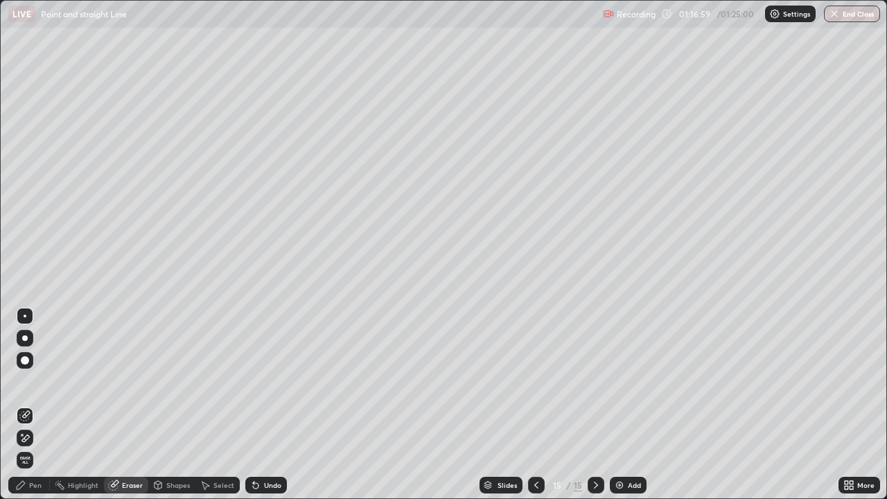
click at [33, 405] on div "Pen" at bounding box center [35, 484] width 12 height 7
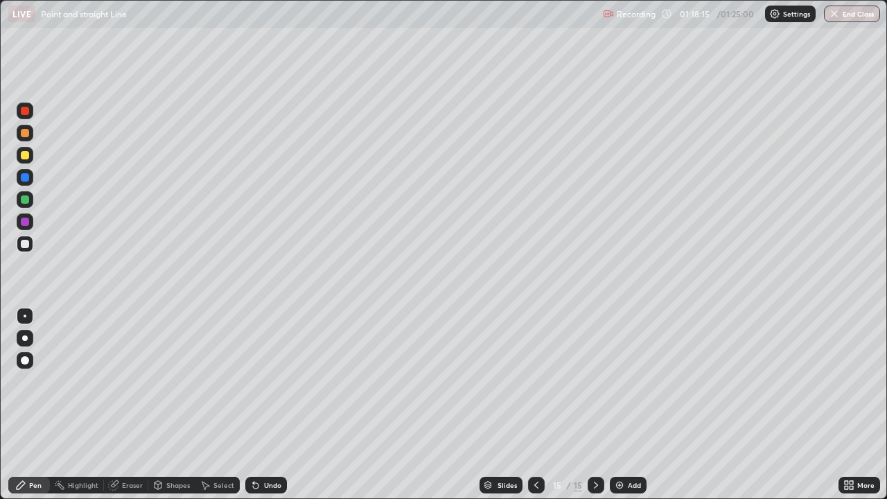
click at [594, 405] on icon at bounding box center [596, 484] width 4 height 7
click at [623, 405] on img at bounding box center [619, 484] width 11 height 11
click at [26, 198] on div at bounding box center [25, 199] width 8 height 8
click at [28, 111] on div at bounding box center [25, 111] width 8 height 8
click at [27, 153] on div at bounding box center [25, 155] width 8 height 8
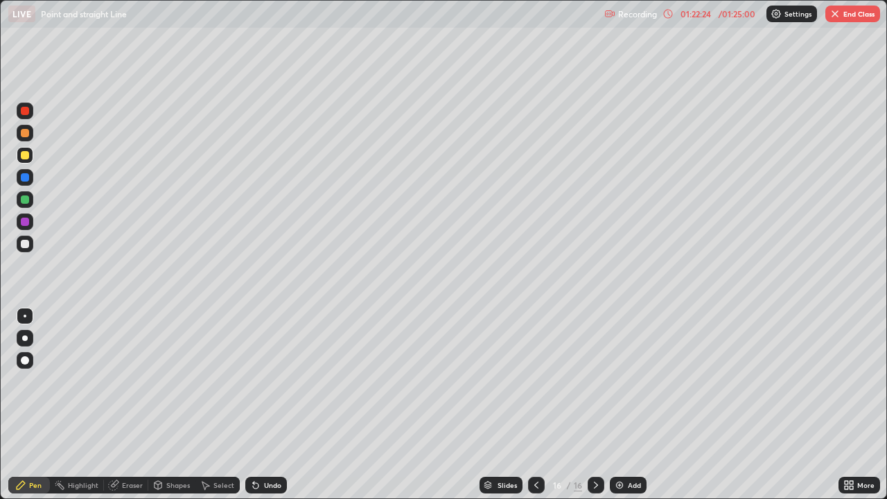
click at [266, 405] on div "Undo" at bounding box center [272, 484] width 17 height 7
click at [593, 405] on icon at bounding box center [595, 484] width 11 height 11
click at [625, 405] on div "Add" at bounding box center [628, 485] width 37 height 17
click at [33, 199] on div at bounding box center [25, 199] width 17 height 17
click at [26, 244] on div at bounding box center [25, 244] width 8 height 8
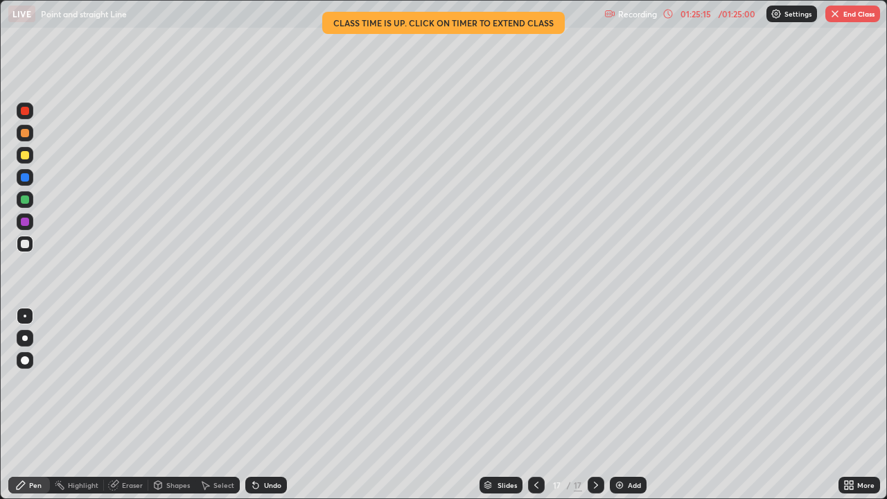
click at [537, 405] on icon at bounding box center [536, 484] width 11 height 11
click at [133, 405] on div "Eraser" at bounding box center [132, 484] width 21 height 7
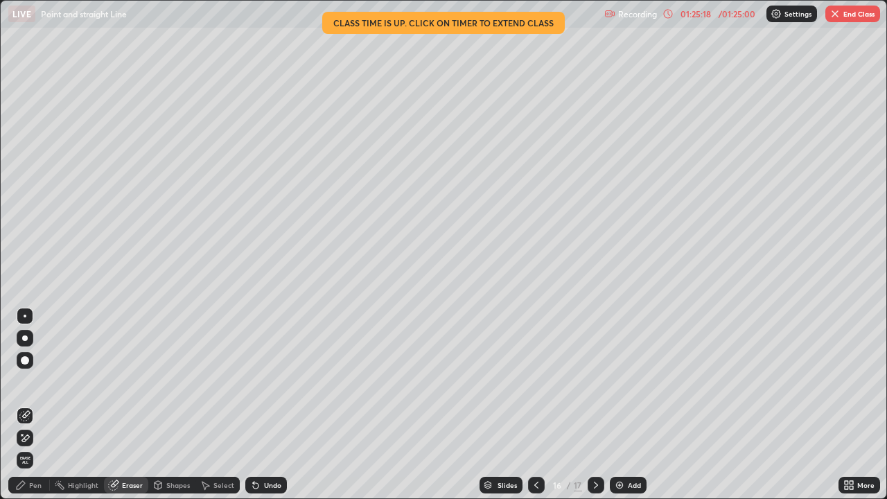
click at [36, 405] on div "Pen" at bounding box center [35, 484] width 12 height 7
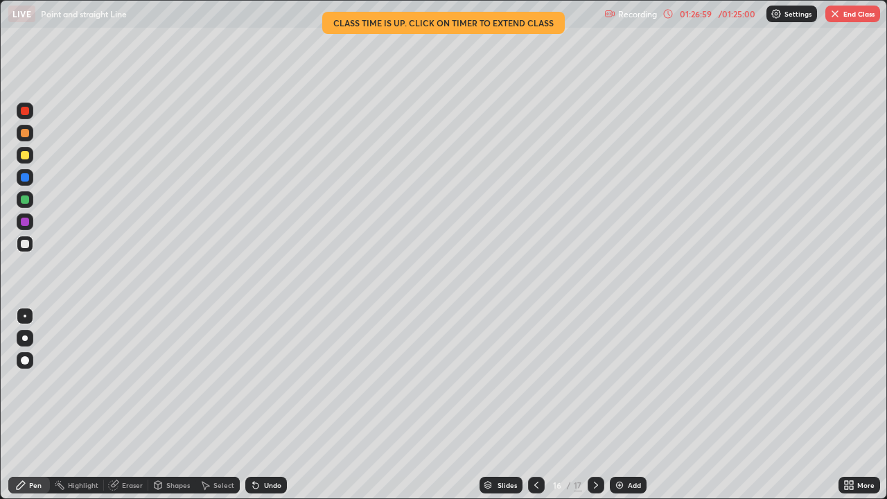
click at [592, 405] on icon at bounding box center [595, 484] width 11 height 11
click at [723, 16] on div "/ 01:25:00" at bounding box center [736, 14] width 43 height 8
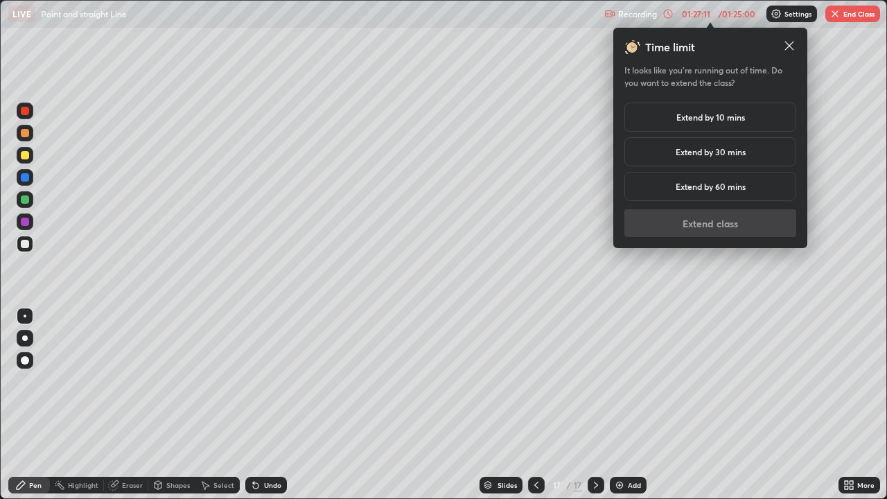
click at [698, 117] on h5 "Extend by 10 mins" at bounding box center [710, 117] width 69 height 12
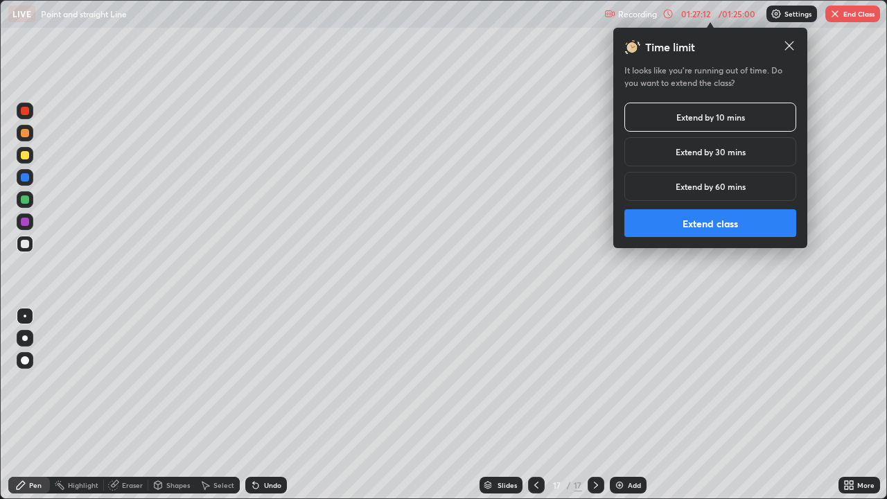
click at [703, 228] on button "Extend class" at bounding box center [710, 223] width 172 height 28
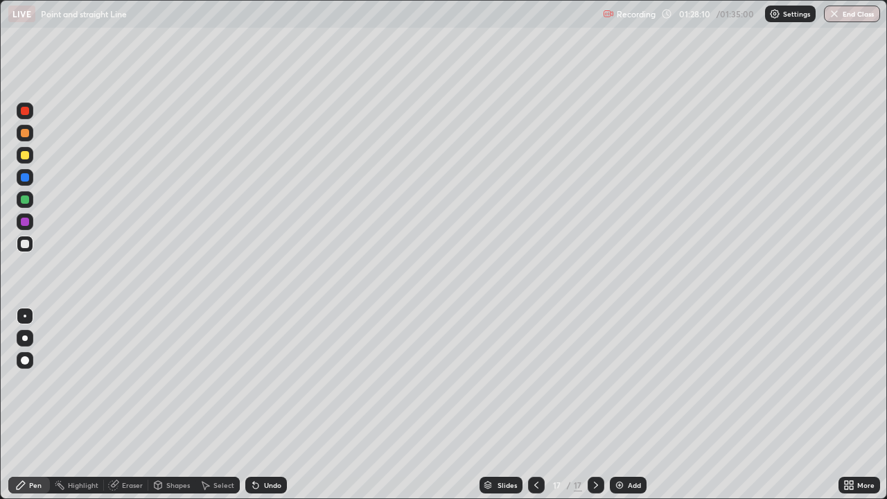
click at [851, 19] on button "End Class" at bounding box center [852, 14] width 56 height 17
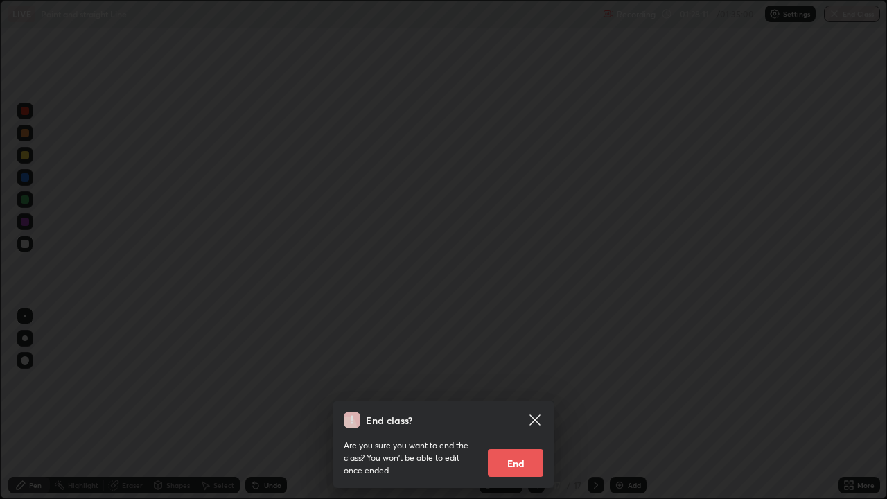
click at [522, 405] on button "End" at bounding box center [515, 463] width 55 height 28
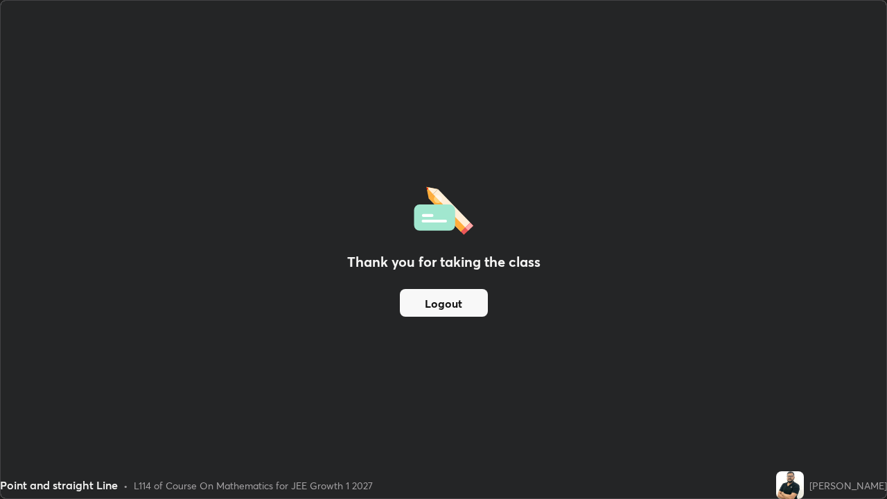
click at [446, 307] on button "Logout" at bounding box center [444, 303] width 88 height 28
